Goal: Information Seeking & Learning: Understand process/instructions

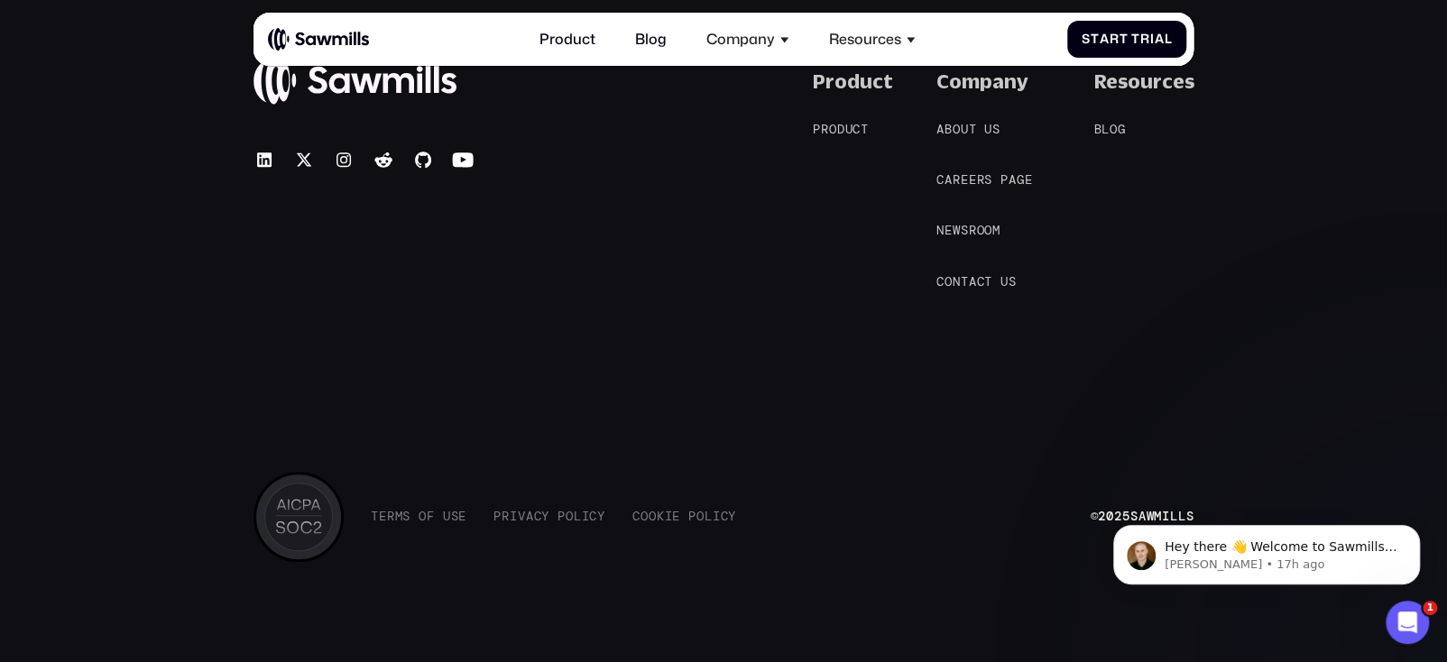
scroll to position [8207, 0]
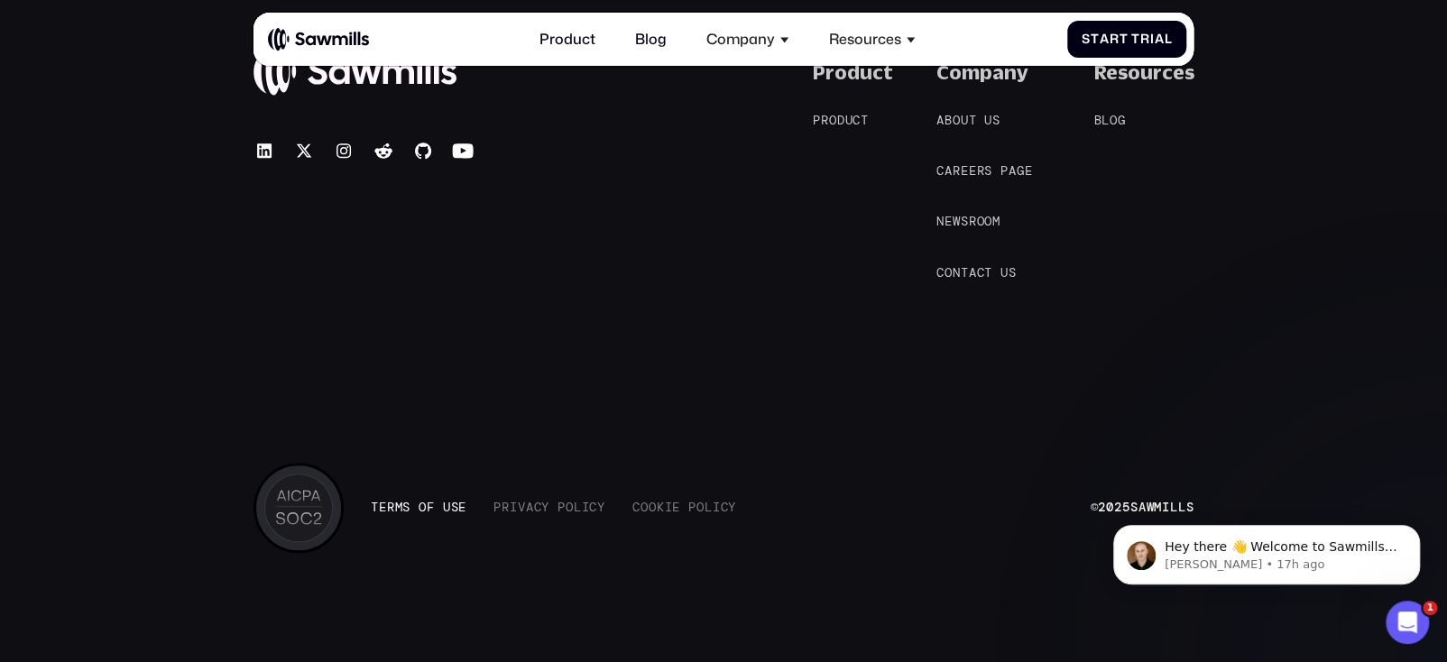
click at [430, 502] on span "T e r m s o f U s e T e r m s o f U s e" at bounding box center [419, 507] width 96 height 15
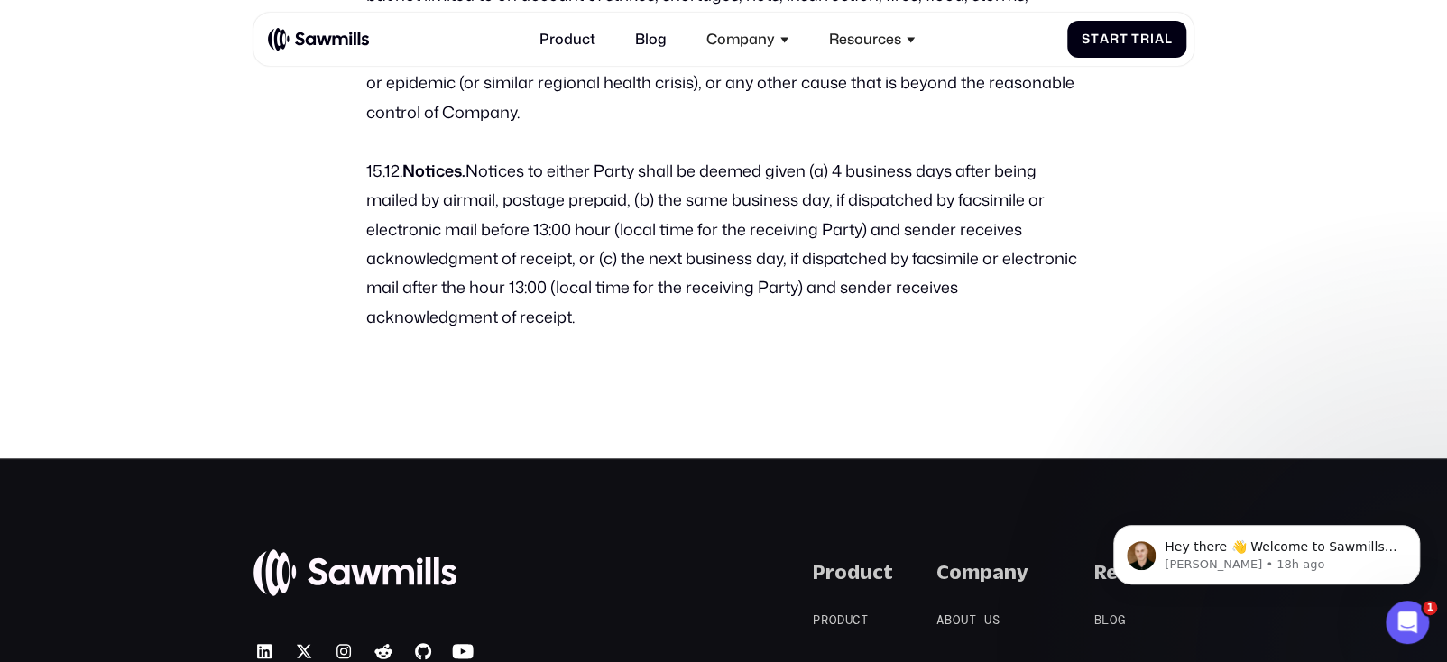
scroll to position [11895, 0]
